Goal: Information Seeking & Learning: Learn about a topic

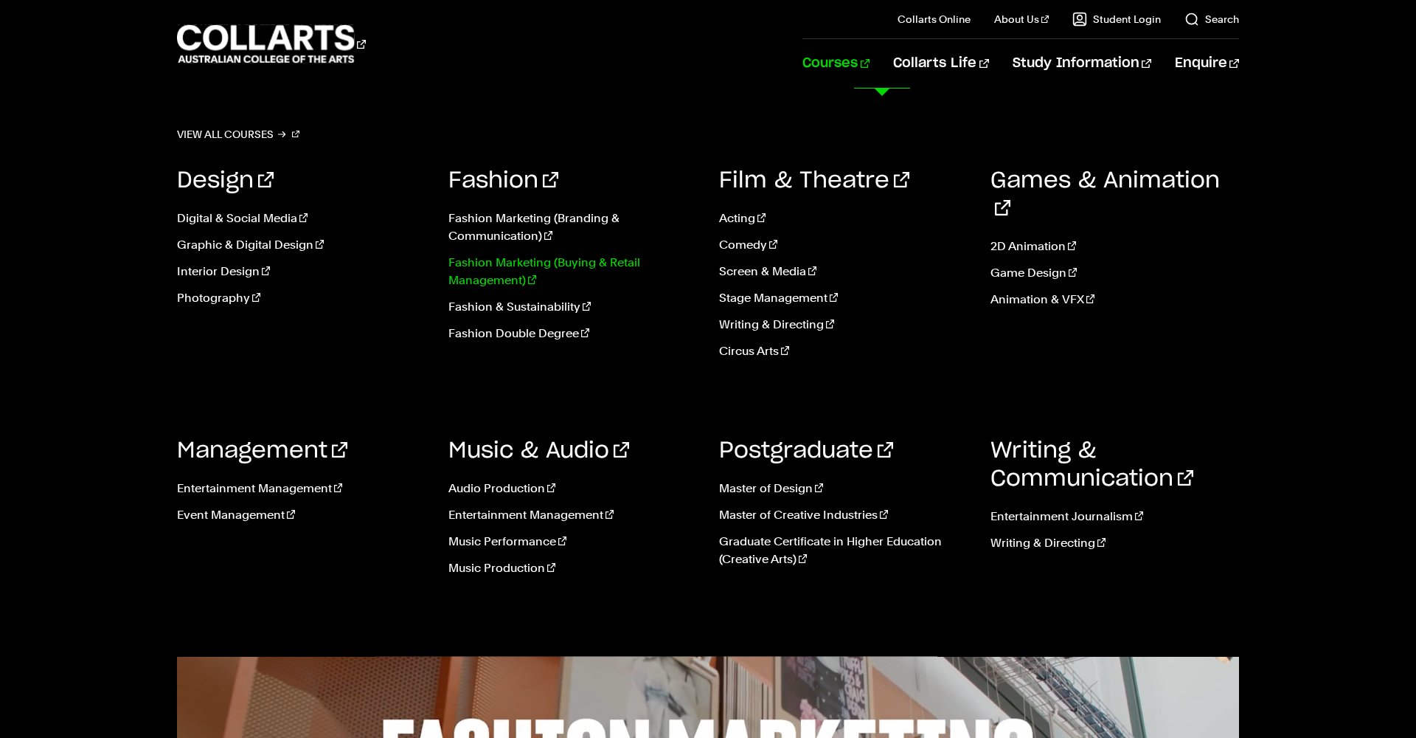
click at [495, 272] on link "Fashion Marketing (Buying & Retail Management)" at bounding box center [573, 271] width 249 height 35
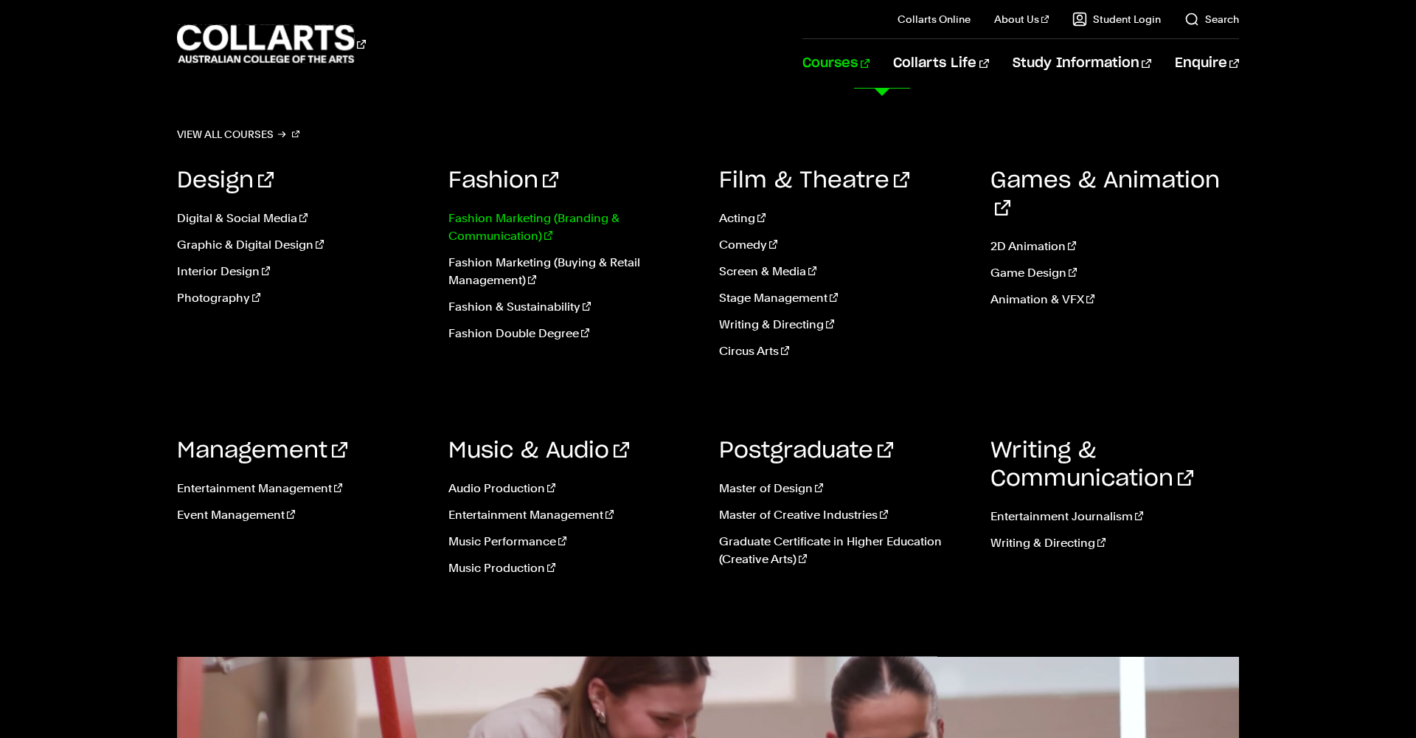
click at [488, 236] on link "Fashion Marketing (Branding & Communication)" at bounding box center [573, 227] width 249 height 35
click at [515, 220] on link "Fashion Marketing (Branding & Communication)" at bounding box center [573, 227] width 249 height 35
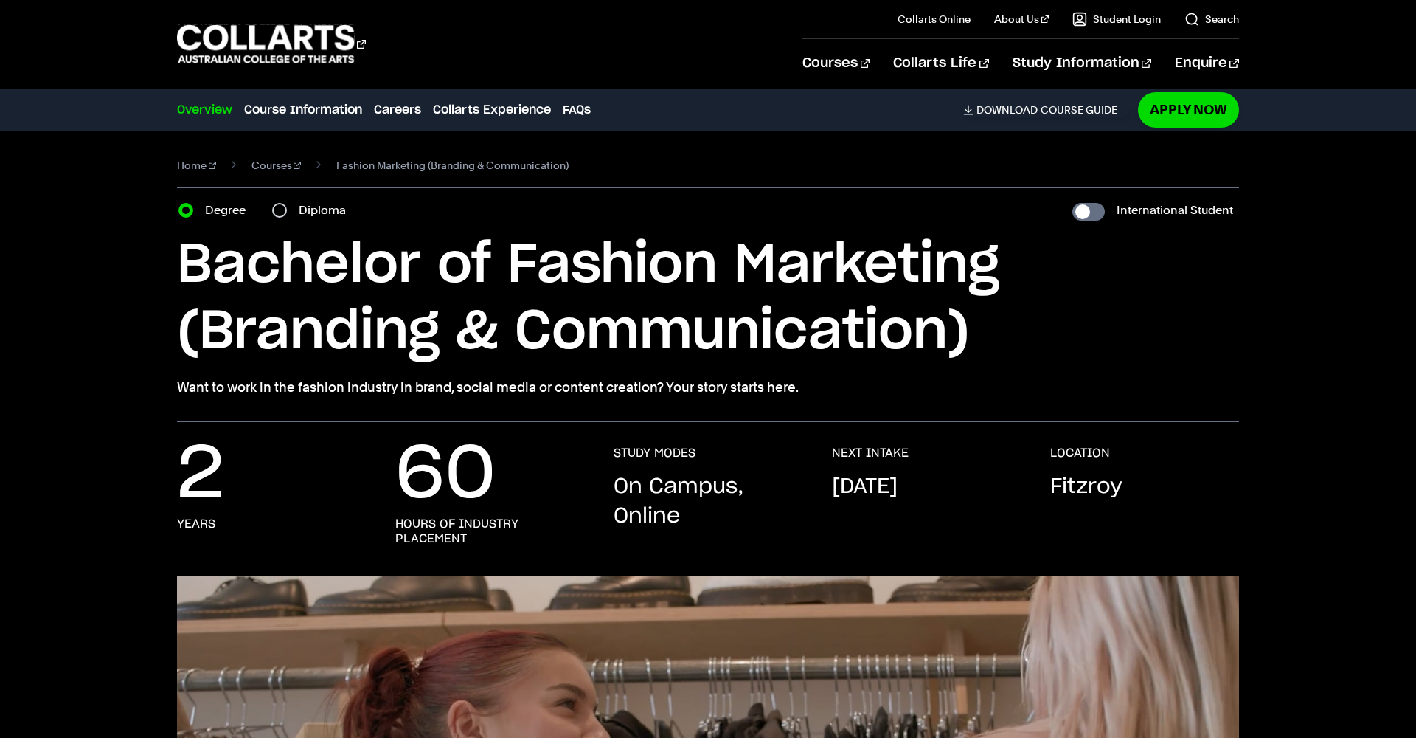
click at [282, 212] on input "Diploma" at bounding box center [279, 210] width 15 height 15
radio input "true"
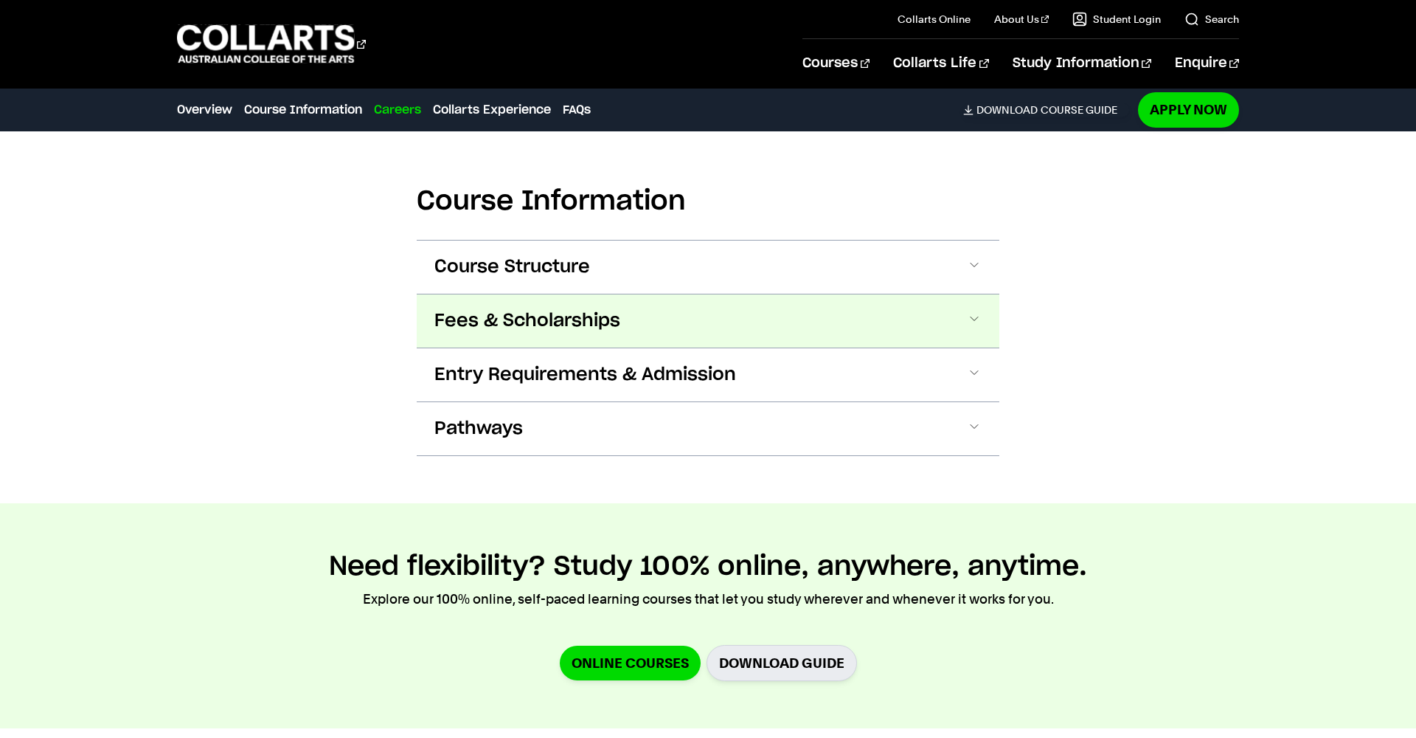
click at [0, 0] on span "Fees & Scholarships" at bounding box center [0, 0] width 0 height 0
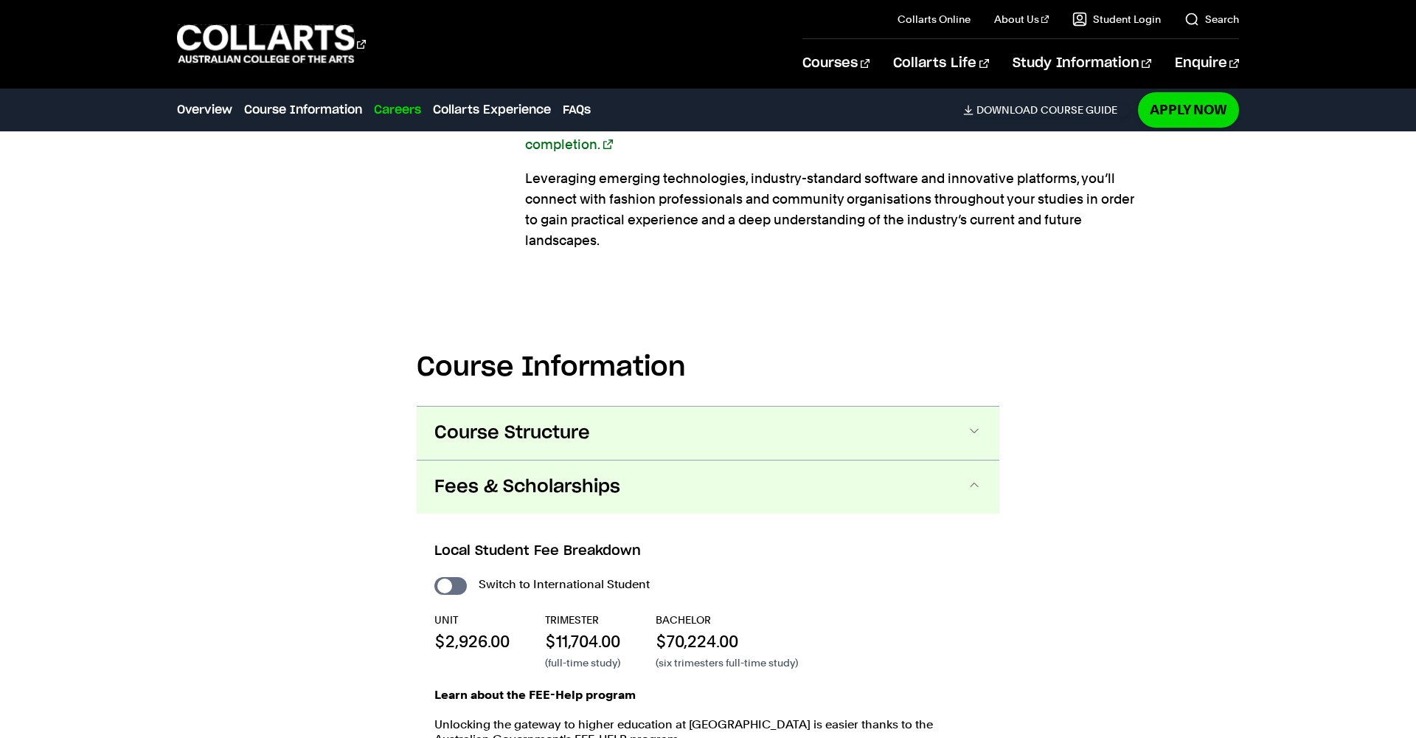
click at [0, 0] on span "Course Structure" at bounding box center [0, 0] width 0 height 0
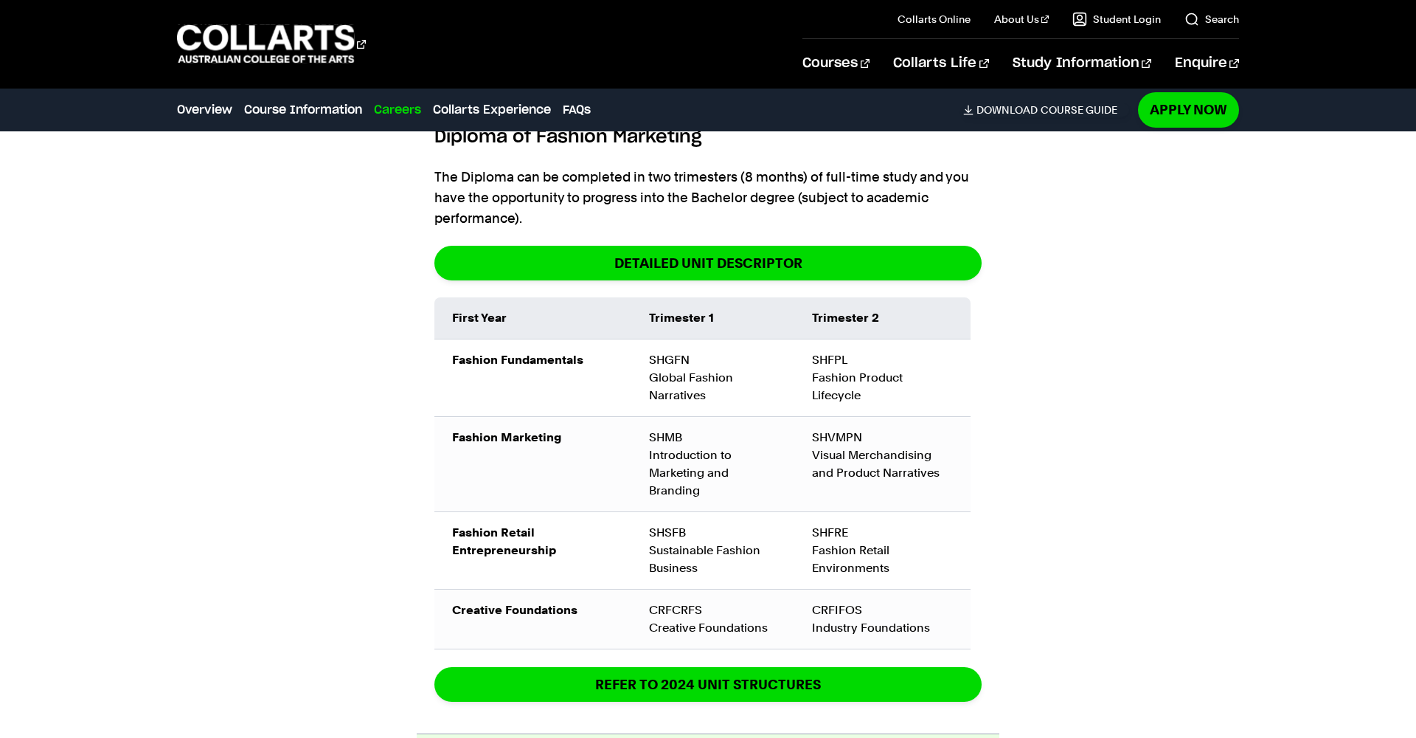
scroll to position [1676, 0]
